Goal: Task Accomplishment & Management: Use online tool/utility

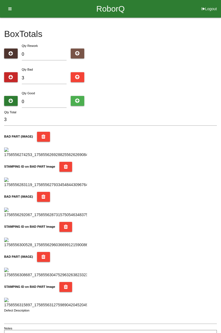
click at [52, 69] on div "Qty Bad 3" at bounding box center [44, 77] width 53 height 20
click at [41, 79] on input "3" at bounding box center [44, 78] width 45 height 12
type input "0"
type input "4"
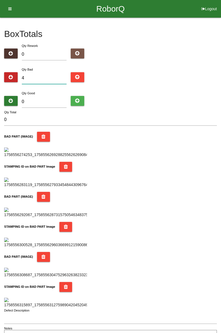
type input "4"
click at [43, 76] on input "4" at bounding box center [44, 78] width 45 height 12
type input "0"
type input "5"
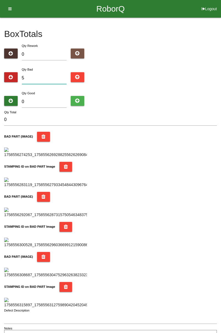
type input "5"
type input "0"
type input "6"
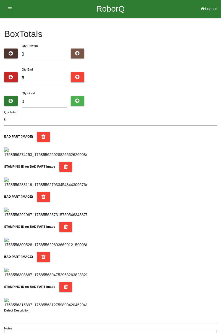
click at [221, 105] on div "Box Totals Translate Weight Weight unit: Rework Weight Bad Weight Good Weight 0…" at bounding box center [110, 180] width 221 height 325
click at [44, 79] on input "6" at bounding box center [44, 78] width 45 height 12
type input "0"
type input "7"
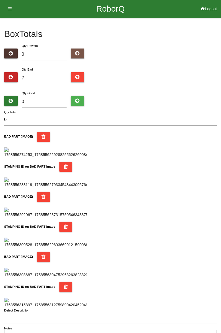
type input "7"
click at [221, 28] on div "Box Totals Translate Weight Weight unit: Rework Weight Bad Weight Good Weight 0…" at bounding box center [110, 180] width 221 height 325
click at [53, 76] on input "7" at bounding box center [44, 78] width 45 height 12
type input "0"
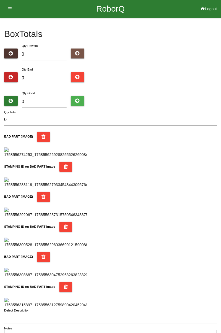
type input "8"
type input "0"
type input "1"
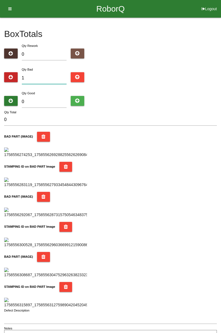
type input "1"
type input "10"
click at [49, 96] on input "0" at bounding box center [44, 102] width 45 height 12
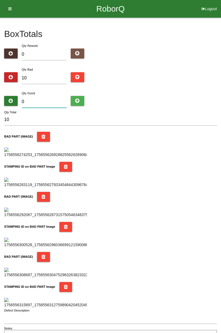
type input "7"
type input "17"
type input "74"
type input "84"
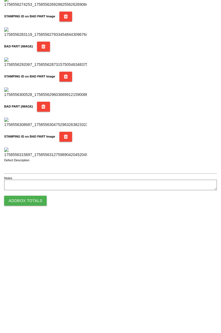
type input "74"
click at [36, 316] on button "Add Box Totals" at bounding box center [25, 315] width 43 height 10
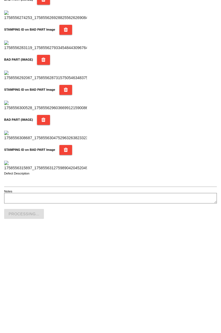
scroll to position [484, 0]
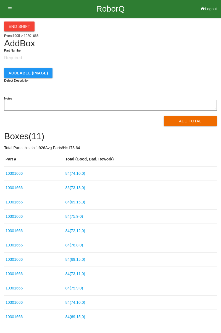
click at [20, 59] on input "Part Number" at bounding box center [110, 58] width 213 height 12
type input "10301666"
click at [183, 120] on button "Add Total" at bounding box center [190, 121] width 53 height 10
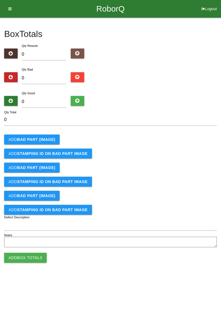
click at [202, 277] on html "RoborQ Logout [PERSON_NAME] Dashboard Profile Add Companions Work Instructions …" at bounding box center [110, 138] width 221 height 277
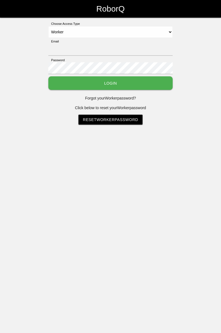
select select "Worker"
click at [100, 48] on input "Email" at bounding box center [110, 50] width 124 height 12
type input "[PERSON_NAME][EMAIL_ADDRESS][DOMAIN_NAME]"
click at [48, 76] on button "Login" at bounding box center [110, 83] width 124 height 14
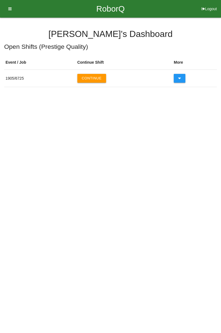
click at [96, 77] on button "Continue" at bounding box center [91, 78] width 29 height 9
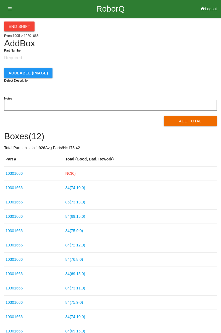
click at [72, 174] on link "NC( 0 )" at bounding box center [70, 173] width 10 height 4
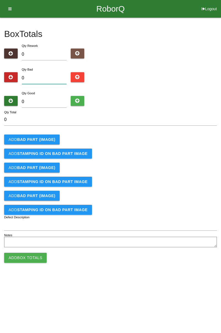
click at [43, 76] on input "0" at bounding box center [44, 78] width 45 height 12
type input "1"
click at [50, 139] on b "BAD PART (IMAGE)" at bounding box center [36, 139] width 38 height 4
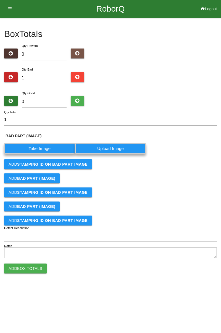
click at [45, 146] on label "Take Image" at bounding box center [39, 148] width 71 height 11
click at [0, 0] on \(IMAGE\) "Take Image" at bounding box center [0, 0] width 0 height 0
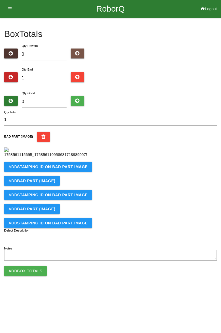
scroll to position [31, 0]
click at [67, 169] on b "STAMPING ID on BAD PART Image" at bounding box center [52, 167] width 70 height 4
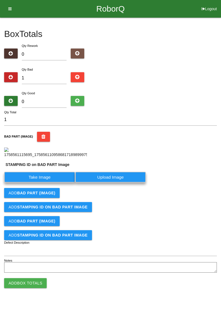
click at [54, 183] on label "Take Image" at bounding box center [39, 177] width 71 height 11
click at [0, 0] on PART "Take Image" at bounding box center [0, 0] width 0 height 0
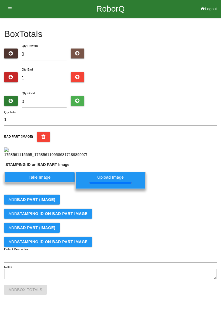
click at [52, 72] on input "1" at bounding box center [44, 78] width 45 height 12
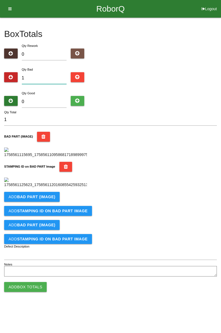
click at [56, 72] on input "1" at bounding box center [44, 78] width 45 height 12
type input "0"
type input "2"
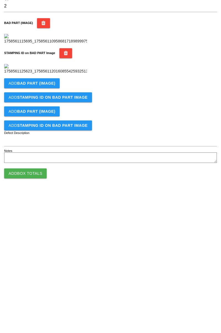
type input "2"
click at [50, 199] on b "BAD PART (IMAGE)" at bounding box center [36, 197] width 38 height 4
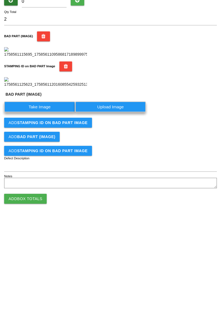
scroll to position [121, 0]
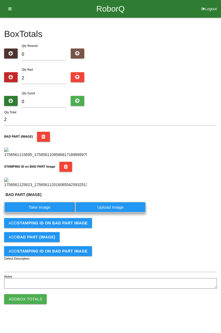
click at [46, 213] on label "Take Image" at bounding box center [39, 207] width 71 height 11
click at [0, 0] on \(IMAGE\) "Take Image" at bounding box center [0, 0] width 0 height 0
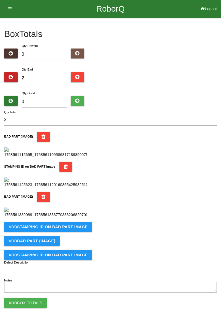
scroll to position [212, 0]
click at [75, 229] on b "STAMPING ID on BAD PART Image" at bounding box center [52, 227] width 70 height 4
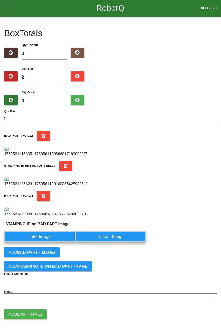
click at [45, 242] on label "Take Image" at bounding box center [39, 236] width 71 height 11
click at [0, 0] on PART "Take Image" at bounding box center [0, 0] width 0 height 0
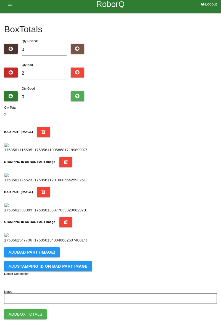
scroll to position [0, 0]
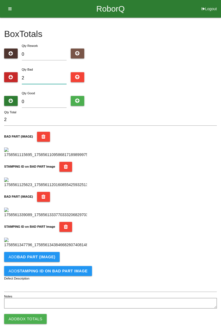
click at [44, 77] on input "2" at bounding box center [44, 78] width 45 height 12
click at [54, 91] on div "Qty Good 0" at bounding box center [44, 100] width 53 height 20
click at [50, 100] on input "0" at bounding box center [44, 102] width 45 height 12
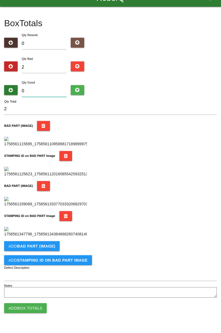
click at [55, 100] on input "0" at bounding box center [44, 102] width 45 height 12
type input "8"
type input "10"
type input "82"
type input "84"
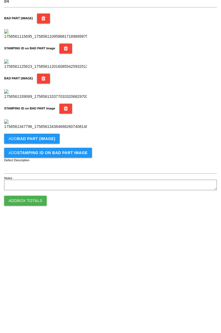
scroll to position [303, 0]
type input "82"
click at [38, 314] on button "Add Box Totals" at bounding box center [25, 315] width 43 height 10
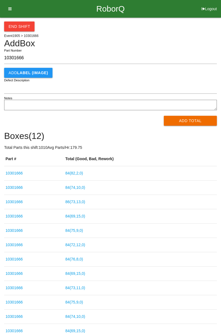
type input "10301666"
click at [192, 121] on button "Add Total" at bounding box center [190, 121] width 53 height 10
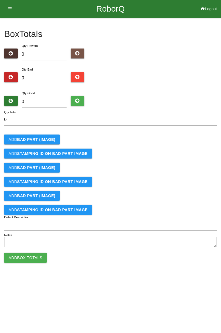
click at [47, 75] on input "0" at bounding box center [44, 78] width 45 height 12
type input "2"
click at [54, 137] on button "Add BAD PART (IMAGE)" at bounding box center [31, 140] width 55 height 10
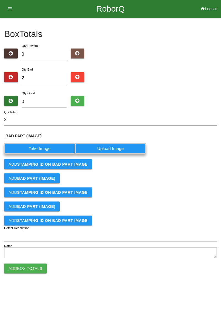
click at [48, 147] on label "Take Image" at bounding box center [39, 148] width 71 height 11
click at [0, 0] on \(IMAGE\) "Take Image" at bounding box center [0, 0] width 0 height 0
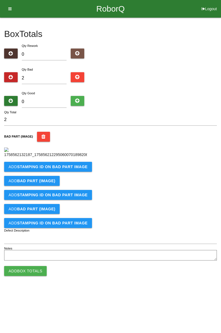
scroll to position [31, 0]
click at [68, 169] on b "STAMPING ID on BAD PART Image" at bounding box center [52, 167] width 70 height 4
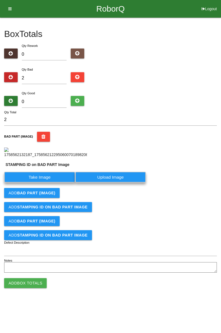
click at [44, 183] on label "Take Image" at bounding box center [39, 177] width 71 height 11
click at [0, 0] on PART "Take Image" at bounding box center [0, 0] width 0 height 0
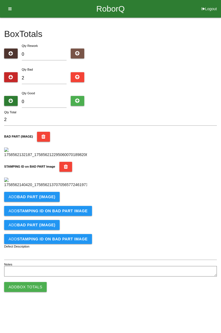
scroll to position [121, 0]
click at [51, 199] on b "BAD PART (IMAGE)" at bounding box center [36, 197] width 38 height 4
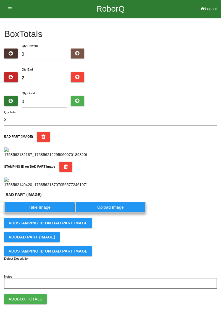
click at [49, 213] on label "Take Image" at bounding box center [39, 207] width 71 height 11
click at [0, 0] on \(IMAGE\) "Take Image" at bounding box center [0, 0] width 0 height 0
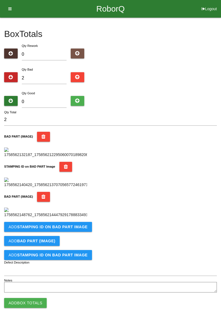
scroll to position [212, 0]
click at [72, 229] on b "STAMPING ID on BAD PART Image" at bounding box center [52, 227] width 70 height 4
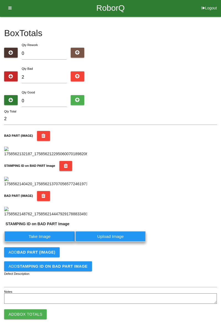
click at [40, 242] on label "Take Image" at bounding box center [39, 236] width 71 height 11
click at [0, 0] on PART "Take Image" at bounding box center [0, 0] width 0 height 0
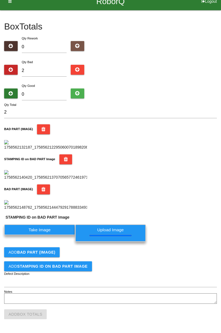
scroll to position [0, 0]
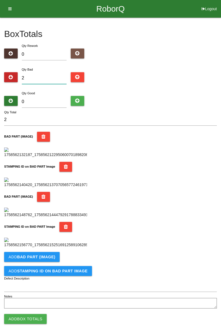
click at [43, 76] on input "2" at bounding box center [44, 78] width 45 height 12
type input "0"
type input "3"
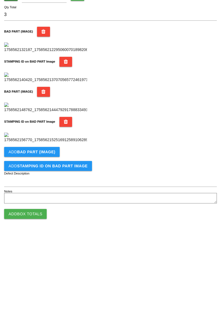
scroll to position [303, 0]
click at [56, 252] on button "Add BAD PART (IMAGE)" at bounding box center [31, 253] width 55 height 10
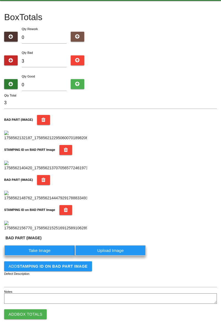
click at [48, 256] on label "Take Image" at bounding box center [39, 250] width 71 height 11
click at [0, 0] on \(IMAGE\) "Take Image" at bounding box center [0, 0] width 0 height 0
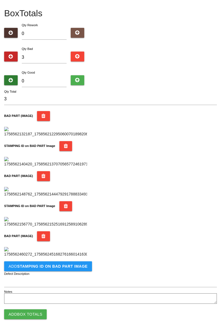
scroll to position [393, 0]
click at [77, 270] on button "Add STAMPING ID on BAD PART Image" at bounding box center [48, 267] width 88 height 10
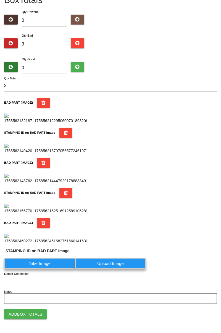
click at [47, 269] on label "Take Image" at bounding box center [39, 263] width 71 height 11
click at [0, 0] on PART "Take Image" at bounding box center [0, 0] width 0 height 0
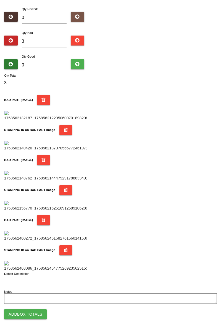
scroll to position [0, 0]
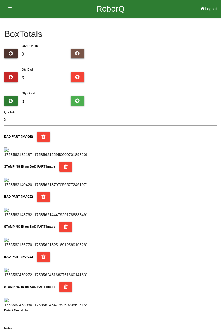
click at [49, 76] on input "3" at bounding box center [44, 78] width 45 height 12
type input "0"
type input "5"
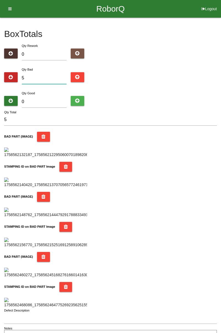
type input "5"
click at [220, 88] on div "Box Totals Translate Weight Weight unit: Rework Weight Bad Weight Good Weight 0…" at bounding box center [110, 180] width 221 height 325
click at [53, 100] on input "0" at bounding box center [44, 102] width 45 height 12
type input "7"
type input "12"
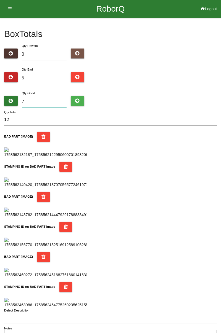
type input "79"
type input "84"
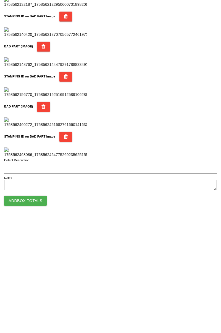
type input "79"
click at [39, 312] on button "Add Box Totals" at bounding box center [25, 315] width 43 height 10
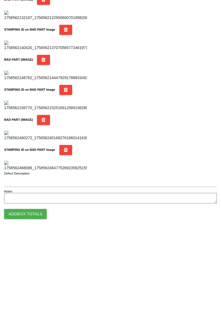
scroll to position [484, 0]
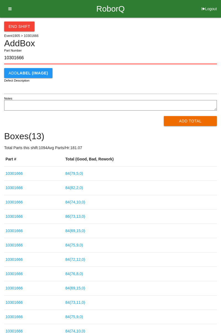
type input "10301666"
click at [196, 118] on button "Add Total" at bounding box center [190, 121] width 53 height 10
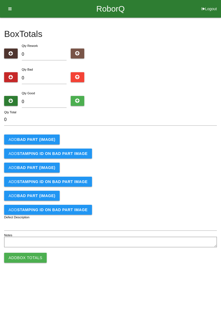
click at [55, 138] on button "Add BAD PART (IMAGE)" at bounding box center [31, 140] width 55 height 10
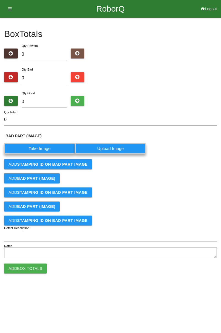
click at [44, 148] on label "Take Image" at bounding box center [39, 148] width 71 height 11
click at [0, 0] on \(IMAGE\) "Take Image" at bounding box center [0, 0] width 0 height 0
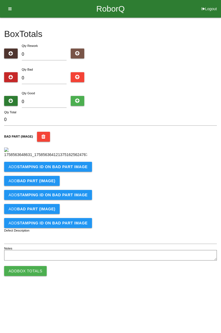
scroll to position [31, 0]
click at [82, 172] on button "Add STAMPING ID on BAD PART Image" at bounding box center [48, 167] width 88 height 10
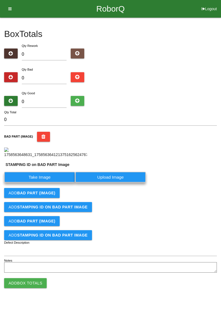
click at [52, 183] on label "Take Image" at bounding box center [39, 177] width 71 height 11
click at [0, 0] on PART "Take Image" at bounding box center [0, 0] width 0 height 0
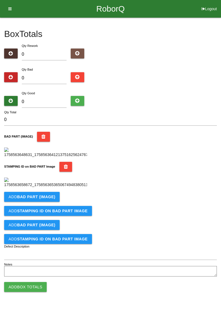
scroll to position [121, 0]
click at [50, 199] on b "BAD PART (IMAGE)" at bounding box center [36, 197] width 38 height 4
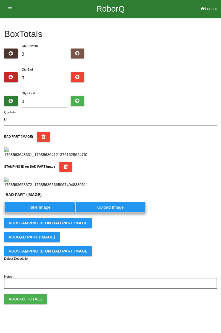
click at [50, 213] on label "Take Image" at bounding box center [39, 207] width 71 height 11
click at [0, 0] on \(IMAGE\) "Take Image" at bounding box center [0, 0] width 0 height 0
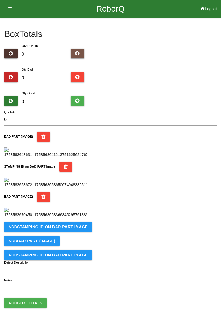
scroll to position [212, 0]
click at [80, 229] on b "STAMPING ID on BAD PART Image" at bounding box center [52, 227] width 70 height 4
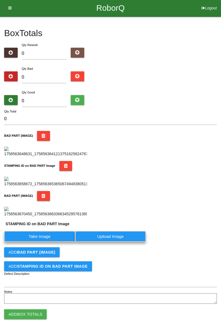
click at [49, 242] on label "Take Image" at bounding box center [39, 236] width 71 height 11
click at [0, 0] on PART "Take Image" at bounding box center [0, 0] width 0 height 0
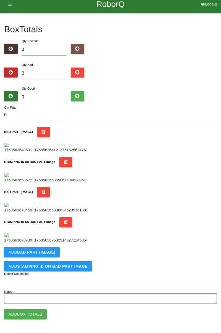
scroll to position [303, 0]
click at [47, 253] on b "BAD PART (IMAGE)" at bounding box center [36, 252] width 38 height 4
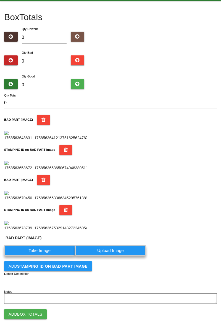
click at [43, 256] on label "Take Image" at bounding box center [39, 250] width 71 height 11
click at [0, 0] on \(IMAGE\) "Take Image" at bounding box center [0, 0] width 0 height 0
